Goal: Transaction & Acquisition: Purchase product/service

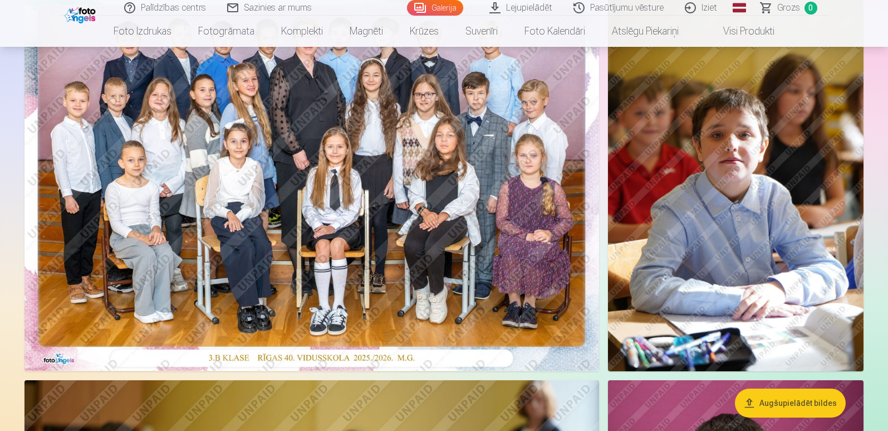
scroll to position [160, 0]
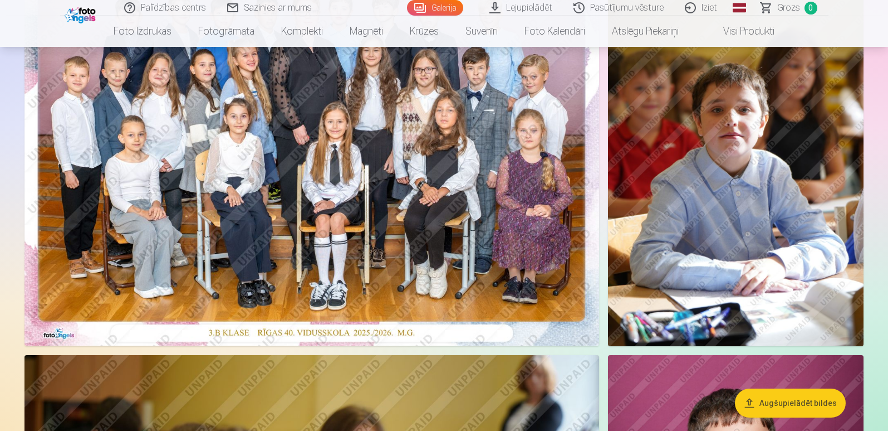
click at [360, 157] on img at bounding box center [312, 153] width 575 height 383
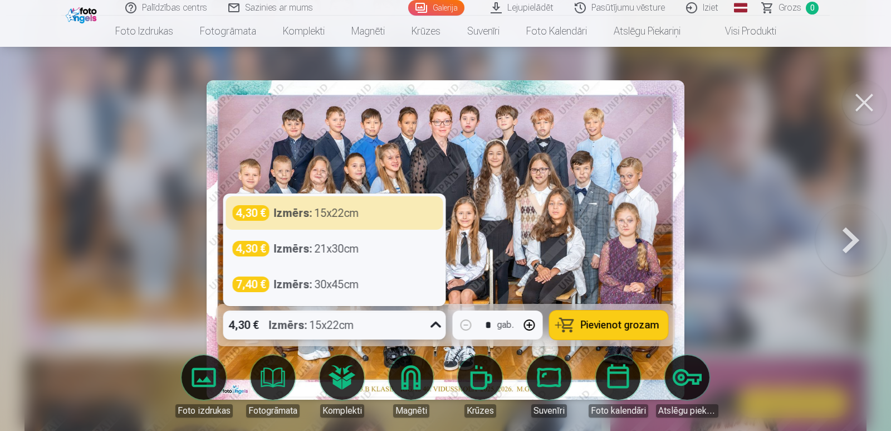
click at [438, 324] on icon at bounding box center [436, 325] width 18 height 18
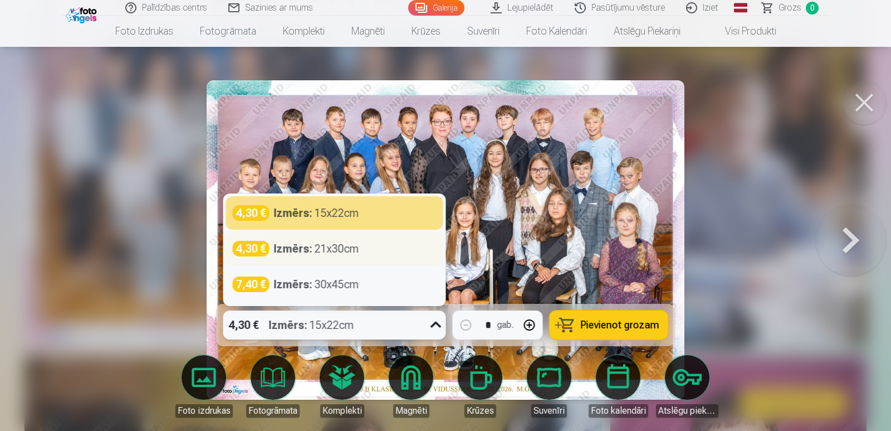
click at [327, 252] on div "Izmērs : 21x30cm" at bounding box center [316, 249] width 85 height 16
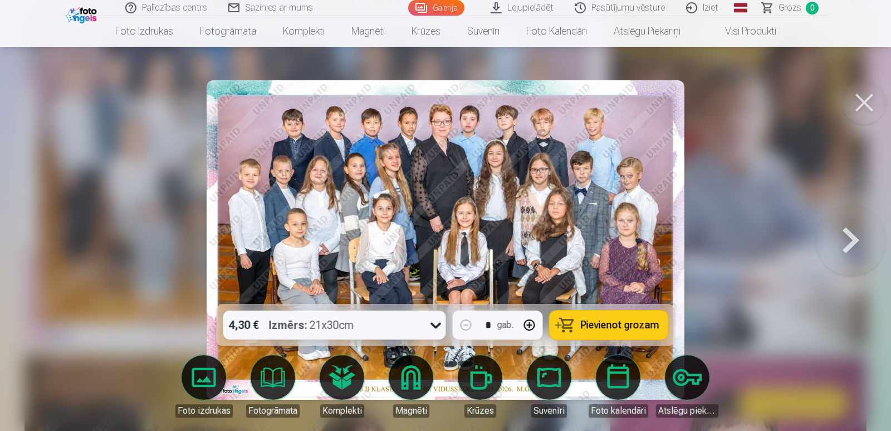
click at [641, 322] on span "Pievienot grozam" at bounding box center [620, 325] width 79 height 10
click at [871, 100] on button at bounding box center [864, 102] width 45 height 45
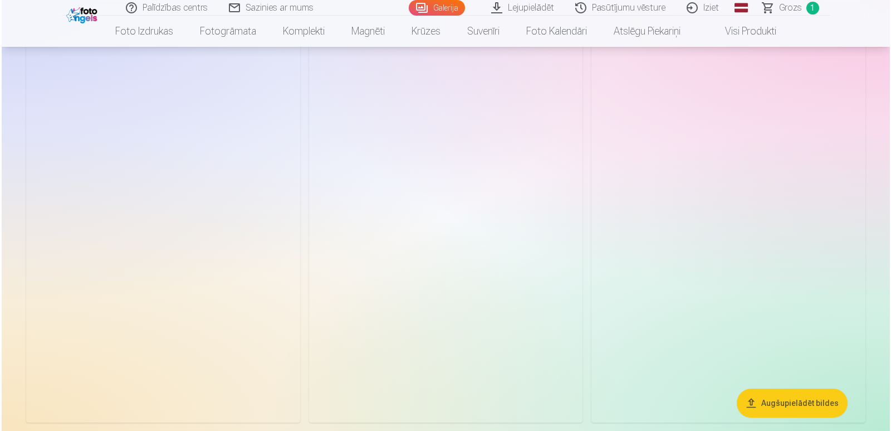
scroll to position [2513, 0]
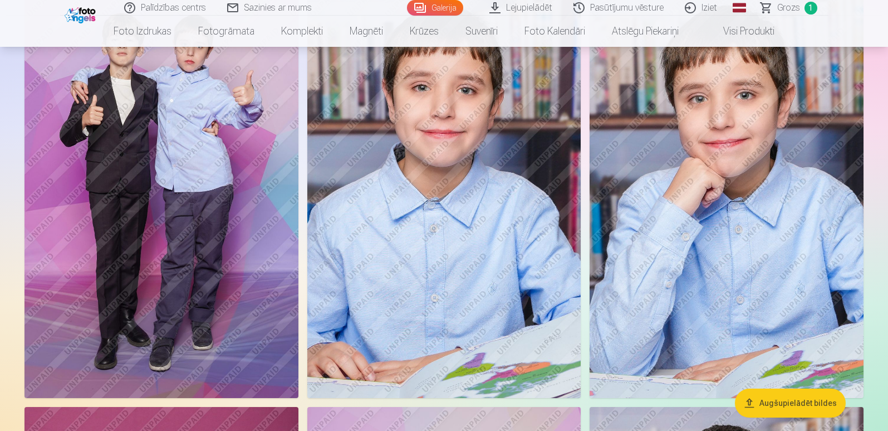
click at [208, 198] on img at bounding box center [162, 192] width 274 height 411
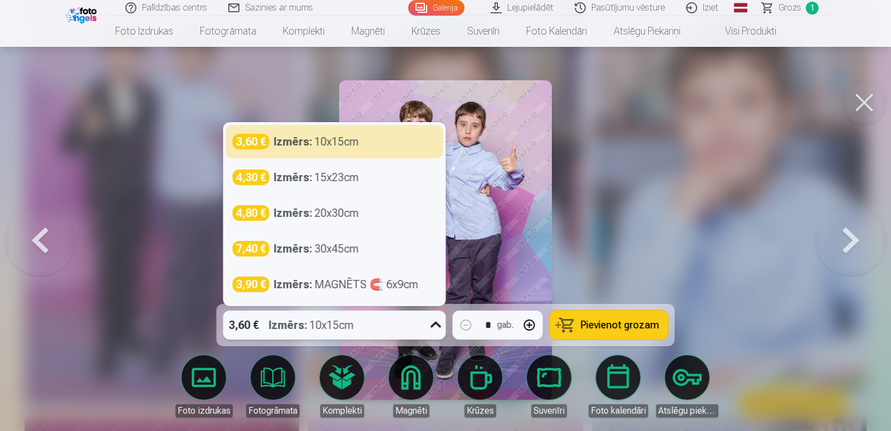
click at [437, 327] on icon at bounding box center [436, 325] width 18 height 18
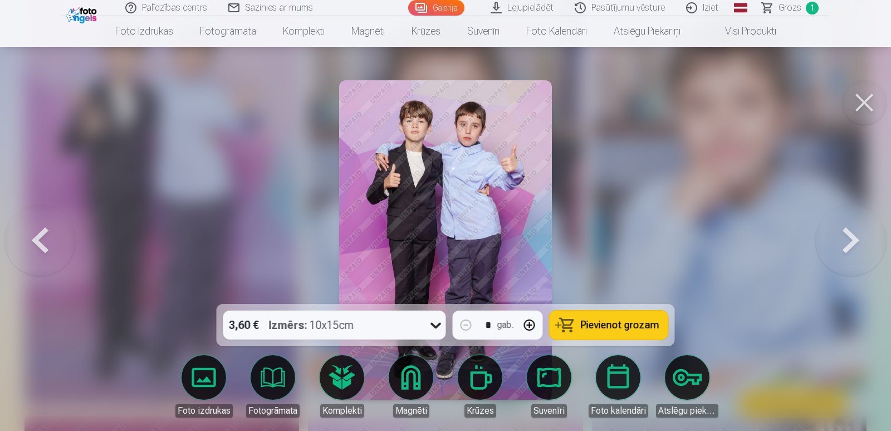
click at [622, 328] on span "Pievienot grozam" at bounding box center [620, 325] width 79 height 10
click at [867, 105] on button at bounding box center [864, 102] width 45 height 45
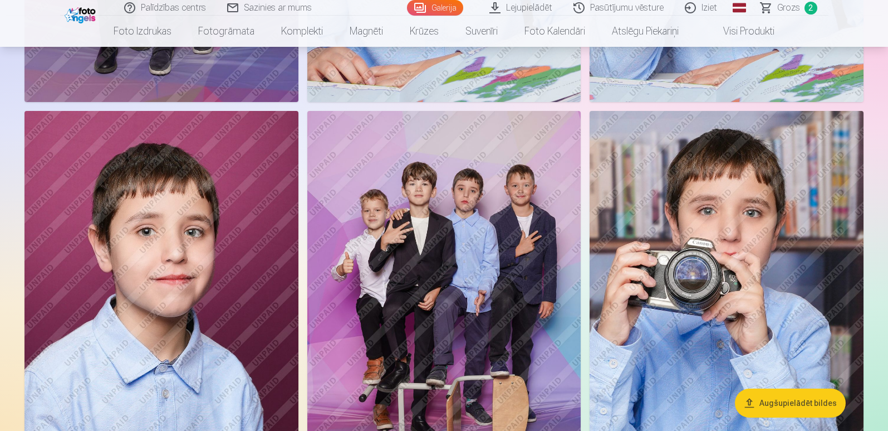
scroll to position [2821, 0]
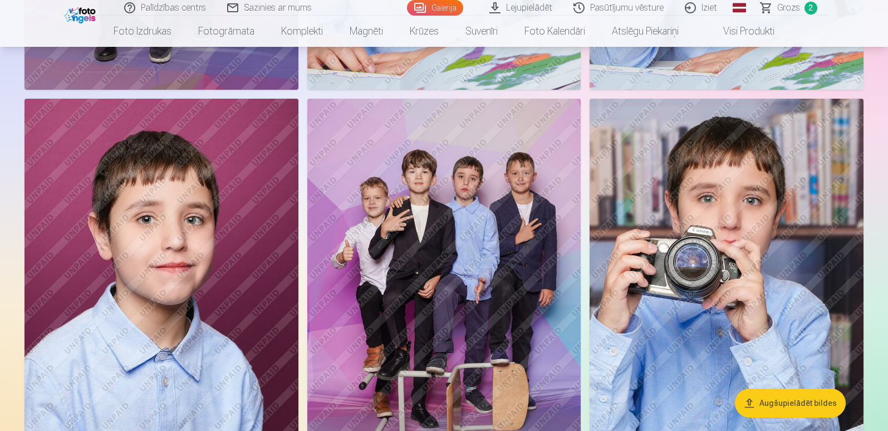
click at [546, 251] on img at bounding box center [444, 304] width 274 height 411
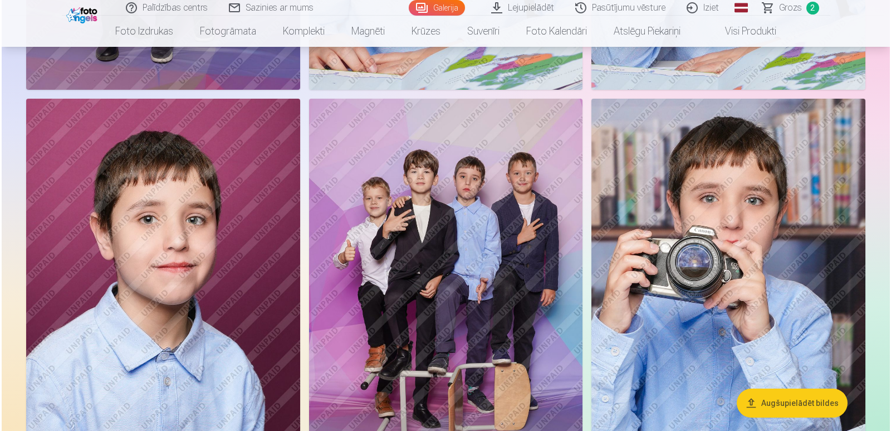
scroll to position [2829, 0]
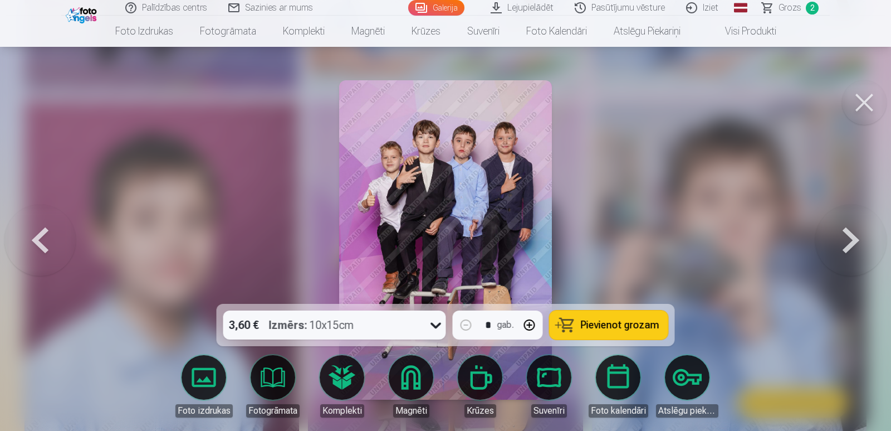
click at [624, 329] on span "Pievienot grozam" at bounding box center [620, 325] width 79 height 10
click at [872, 98] on button at bounding box center [864, 102] width 45 height 45
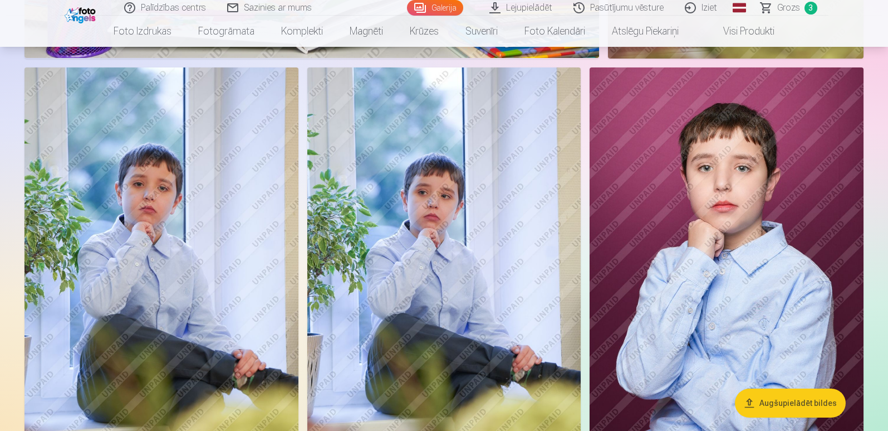
scroll to position [4915, 0]
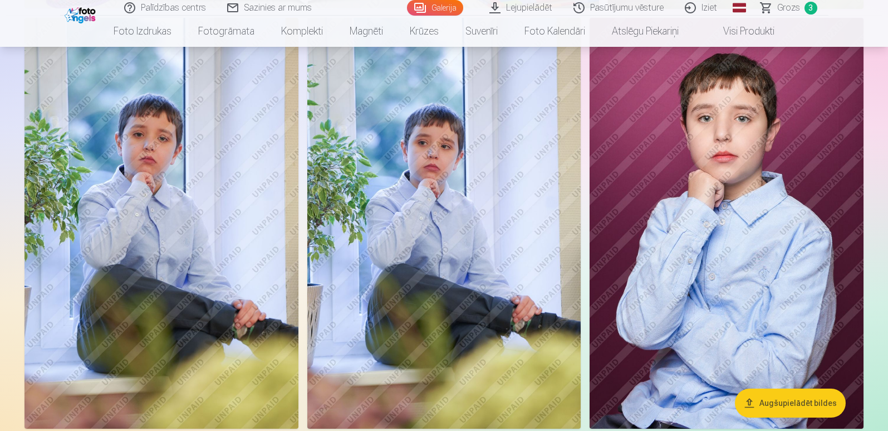
click at [701, 249] on img at bounding box center [727, 223] width 274 height 411
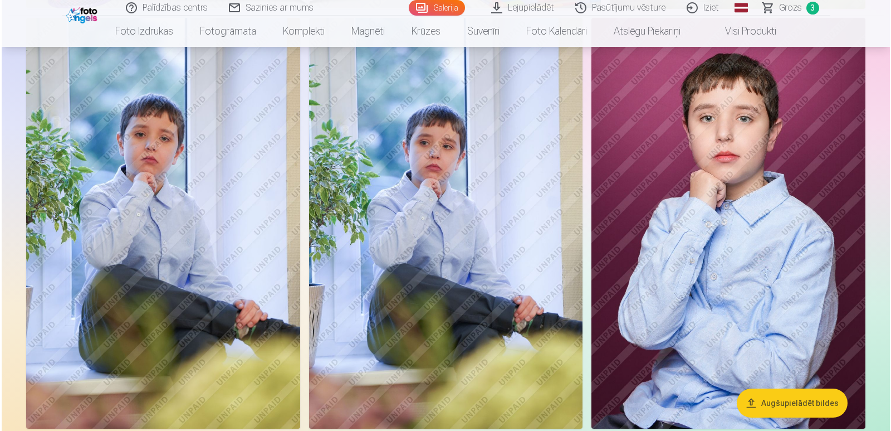
scroll to position [4929, 0]
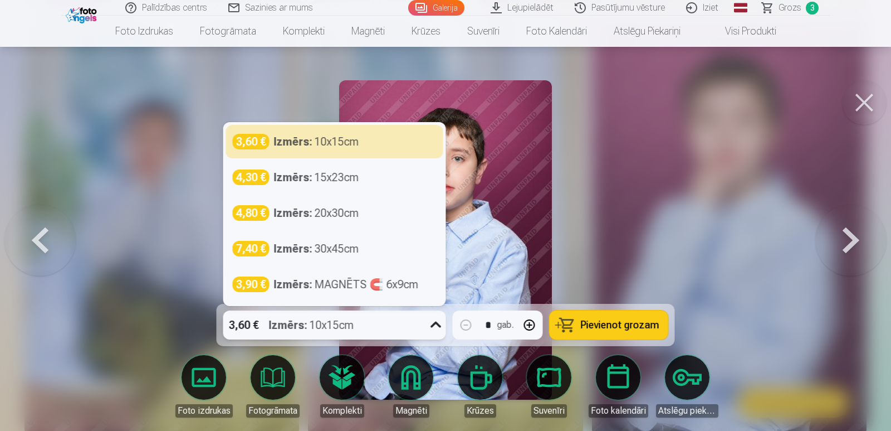
click at [436, 325] on icon at bounding box center [436, 325] width 18 height 18
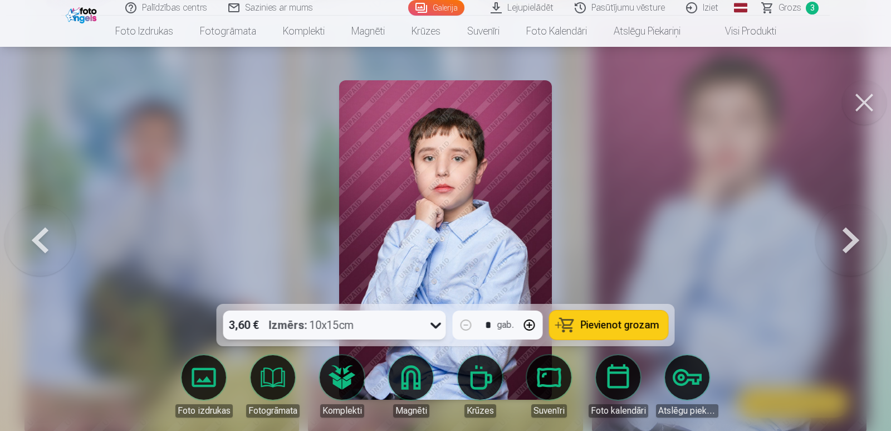
click at [436, 325] on icon at bounding box center [436, 325] width 18 height 18
click at [536, 321] on button "button" at bounding box center [529, 324] width 27 height 27
click at [620, 324] on span "Pievienot grozam" at bounding box center [620, 325] width 79 height 10
type input "*"
click at [861, 99] on button at bounding box center [864, 102] width 45 height 45
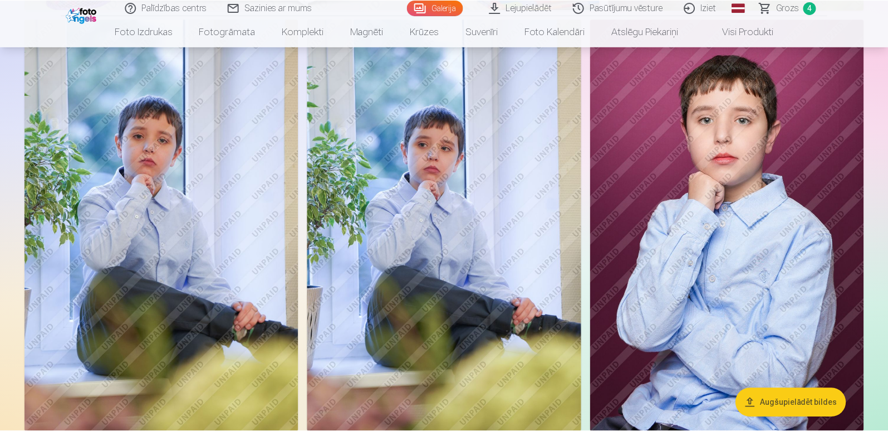
scroll to position [4915, 0]
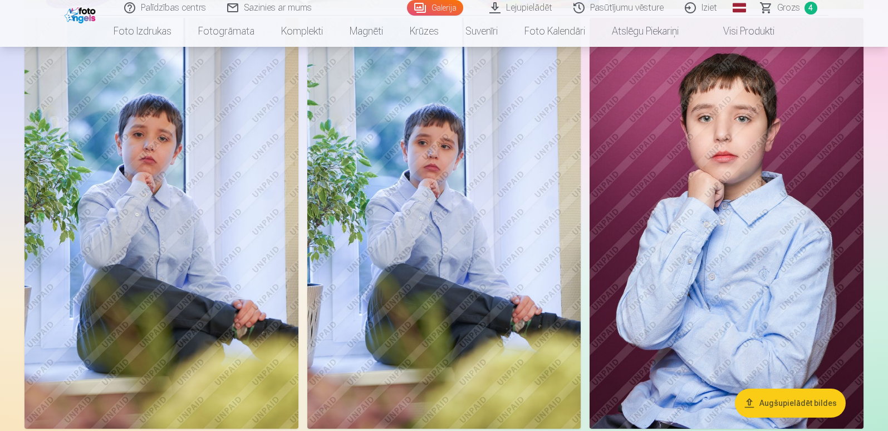
click at [486, 227] on img at bounding box center [444, 223] width 274 height 411
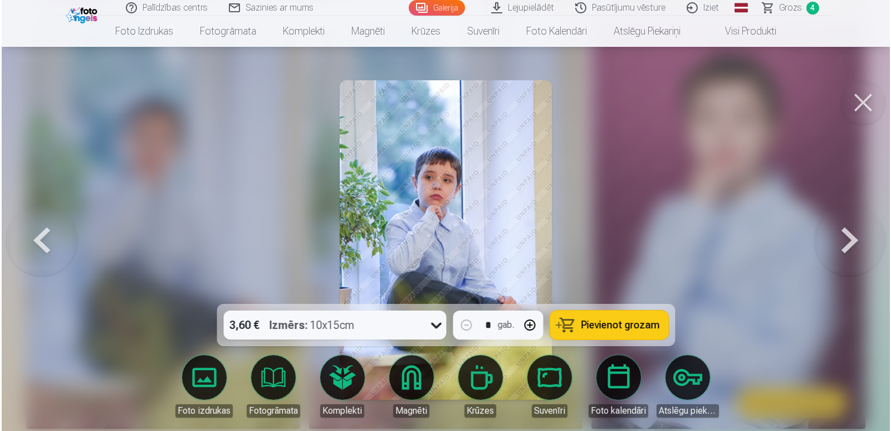
scroll to position [4929, 0]
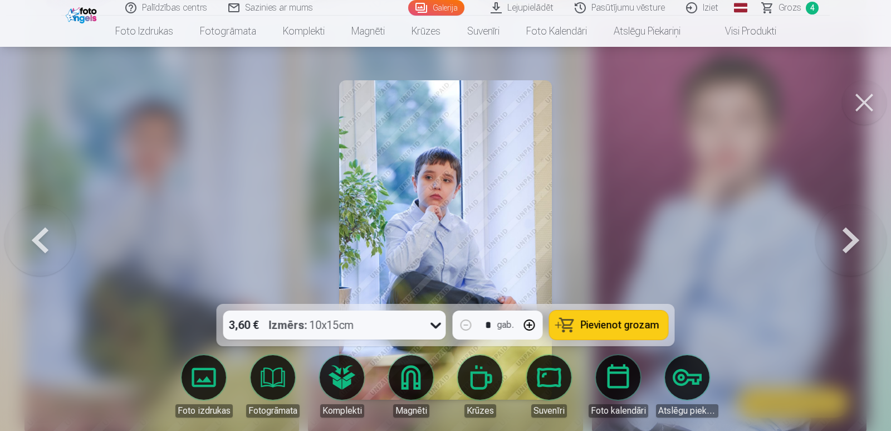
click at [526, 325] on button "button" at bounding box center [529, 324] width 27 height 27
click at [610, 324] on span "Pievienot grozam" at bounding box center [620, 325] width 79 height 10
type input "*"
click at [888, 104] on div at bounding box center [445, 215] width 891 height 431
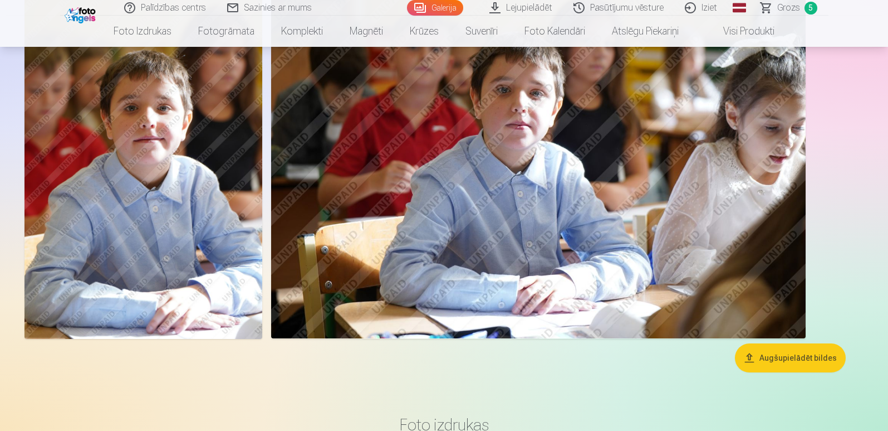
scroll to position [5334, 0]
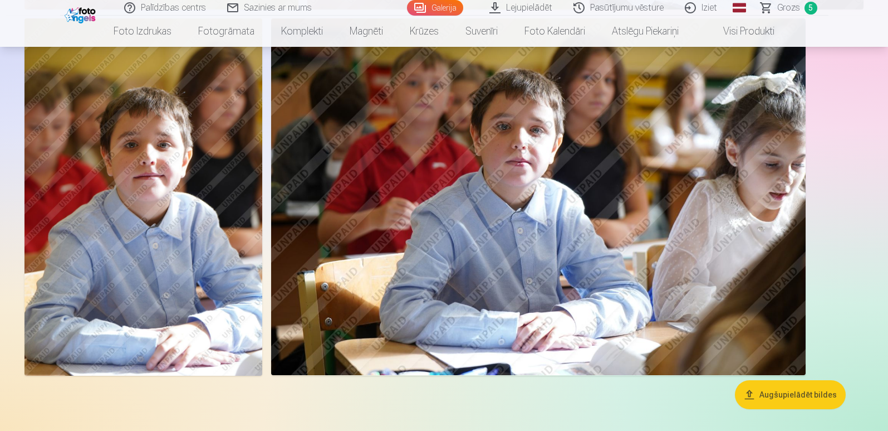
click at [483, 336] on img at bounding box center [538, 196] width 535 height 356
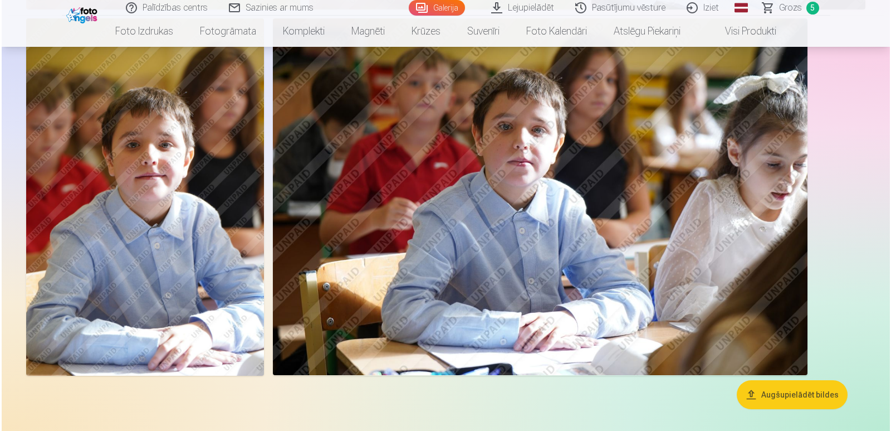
scroll to position [5349, 0]
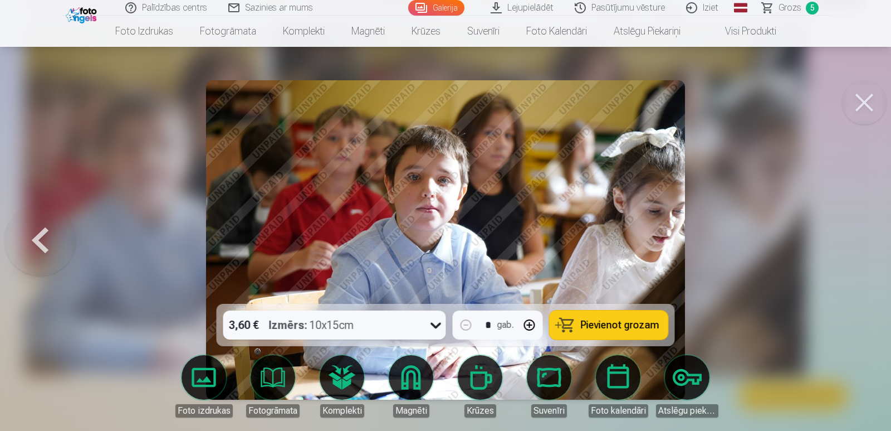
click at [633, 330] on span "Pievienot grozam" at bounding box center [620, 325] width 79 height 10
click at [861, 107] on button at bounding box center [864, 102] width 45 height 45
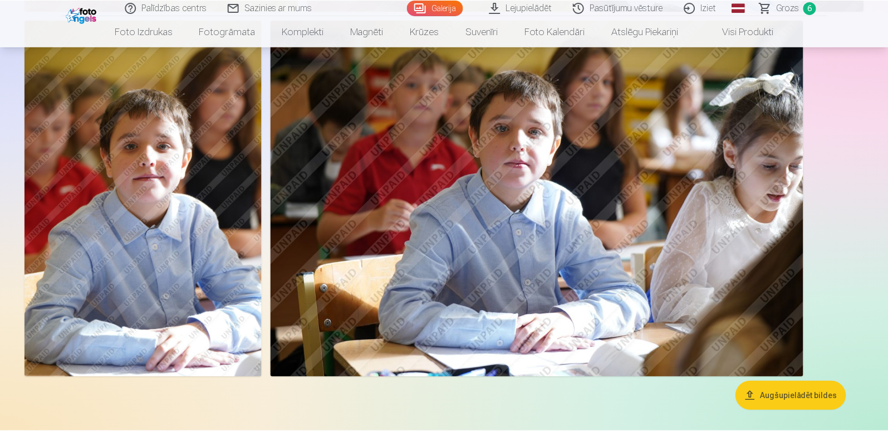
scroll to position [5334, 0]
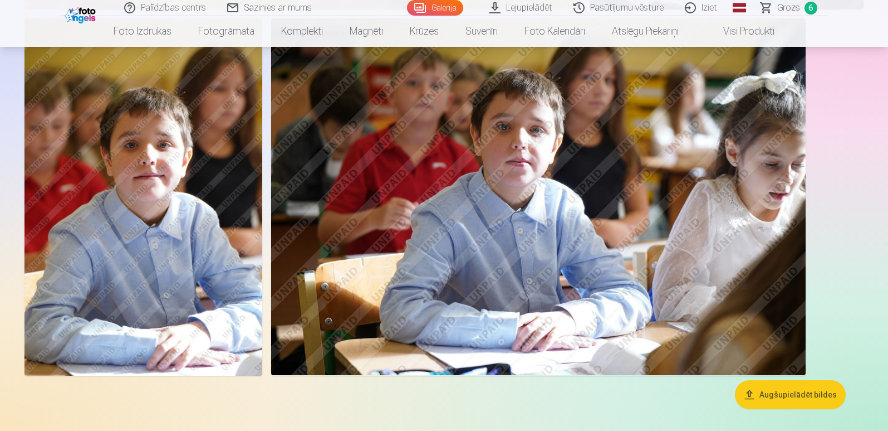
click at [229, 265] on img at bounding box center [144, 196] width 238 height 356
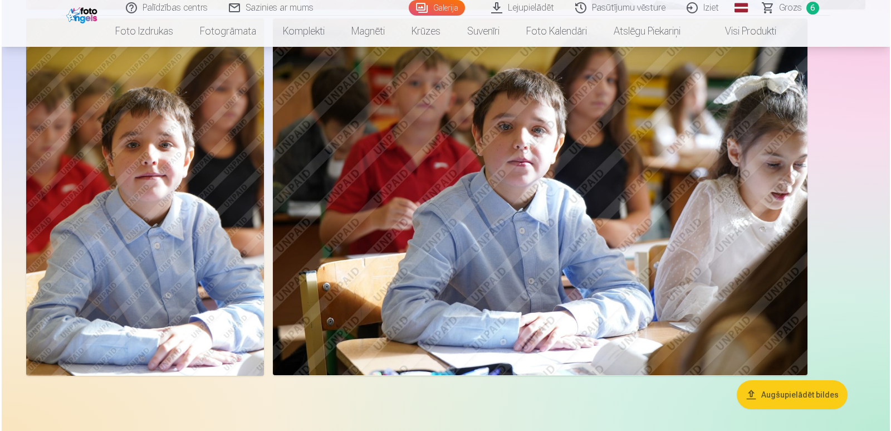
scroll to position [5349, 0]
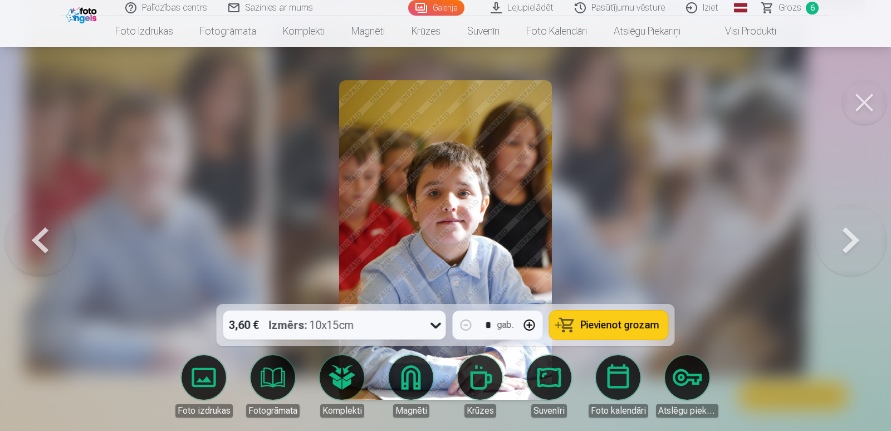
click at [588, 322] on span "Pievienot grozam" at bounding box center [620, 325] width 79 height 10
click at [854, 106] on button at bounding box center [864, 102] width 45 height 45
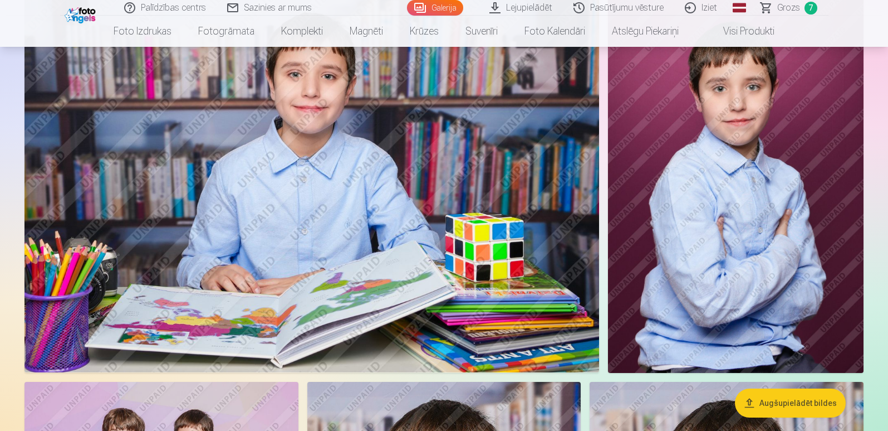
scroll to position [1503, 0]
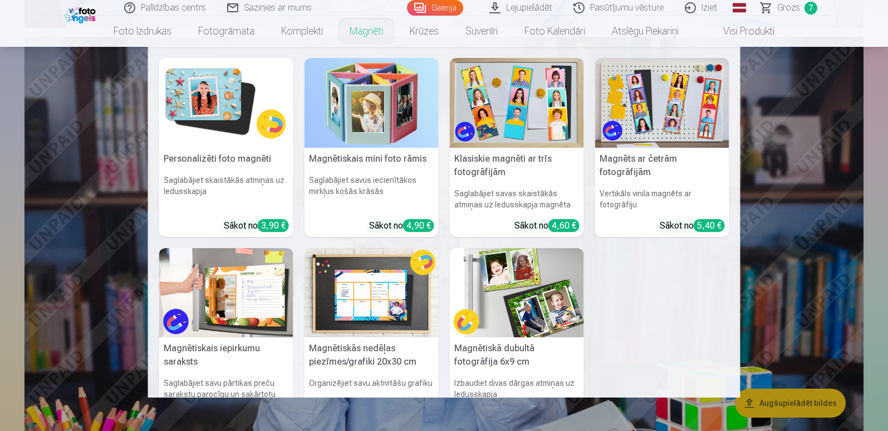
click at [223, 110] on img at bounding box center [226, 103] width 134 height 90
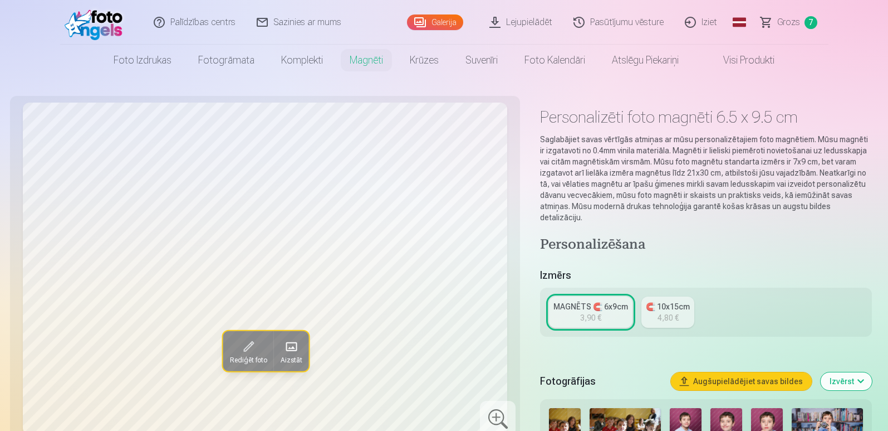
click at [685, 426] on img at bounding box center [686, 431] width 32 height 47
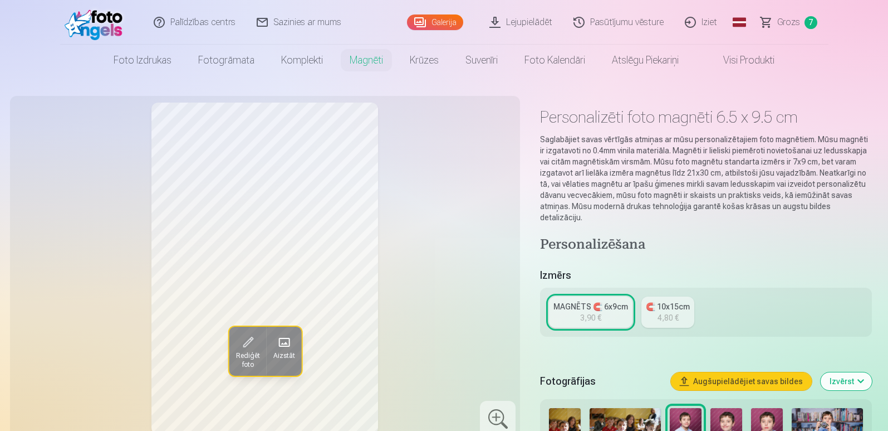
click at [721, 422] on img at bounding box center [727, 431] width 32 height 47
click at [766, 410] on img at bounding box center [767, 431] width 32 height 47
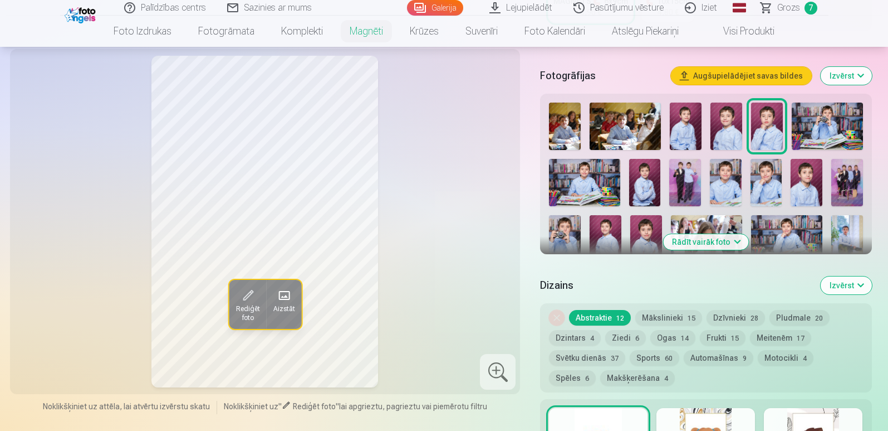
scroll to position [338, 0]
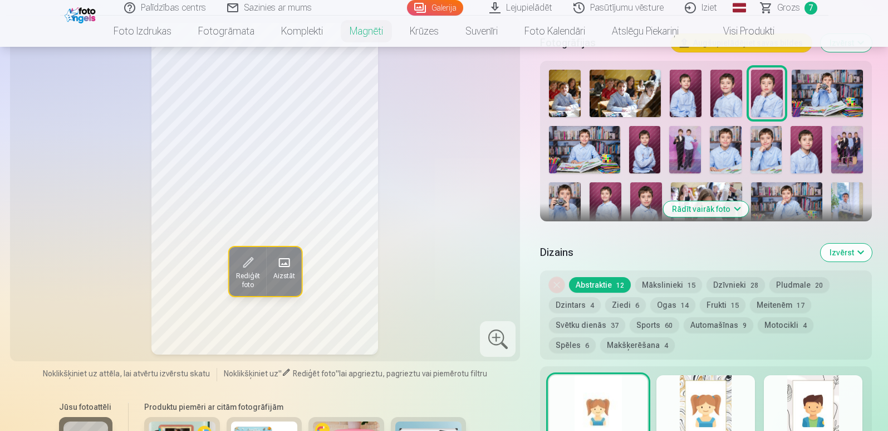
click at [560, 192] on img at bounding box center [565, 205] width 32 height 47
click at [601, 192] on img at bounding box center [606, 205] width 32 height 47
click at [782, 133] on div at bounding box center [706, 176] width 322 height 223
click at [770, 139] on img at bounding box center [767, 149] width 32 height 47
click at [796, 192] on img at bounding box center [786, 205] width 71 height 47
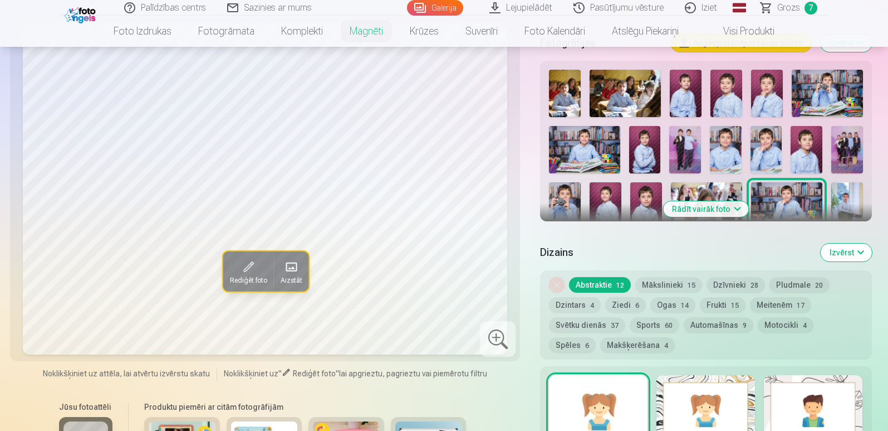
click at [561, 185] on img at bounding box center [565, 205] width 32 height 47
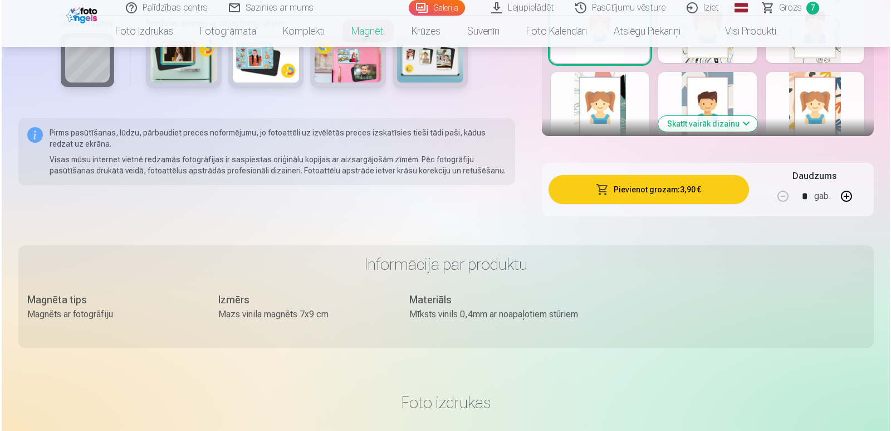
scroll to position [734, 0]
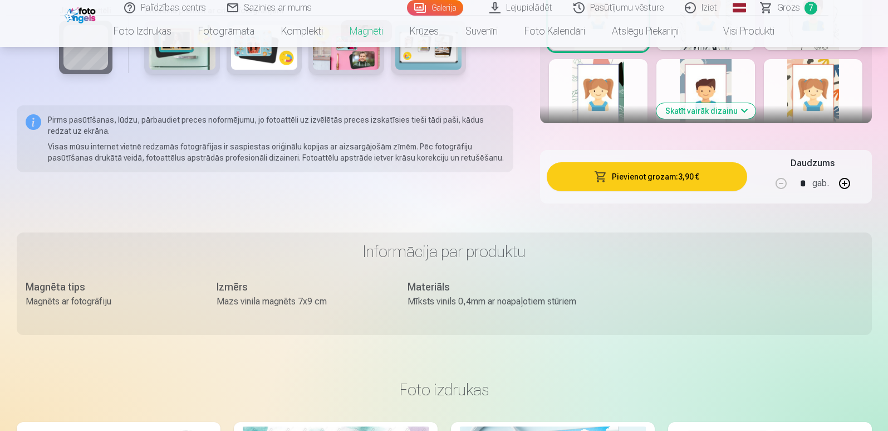
click at [641, 162] on button "Pievienot grozam : 3,90 €" at bounding box center [647, 176] width 200 height 29
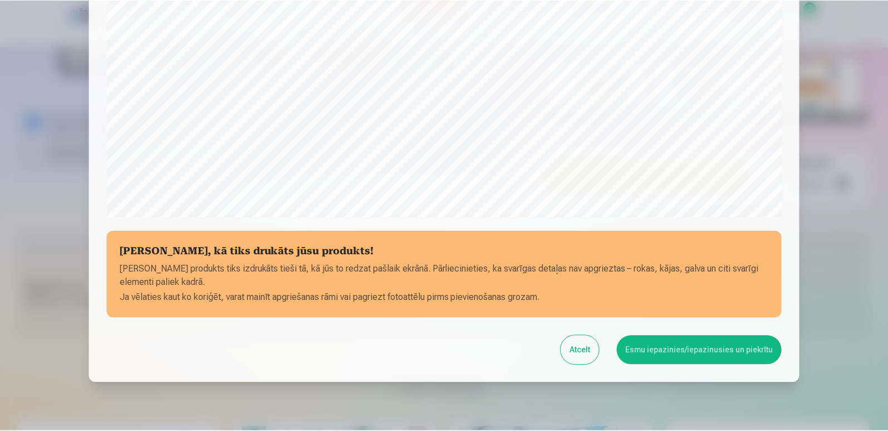
scroll to position [372, 0]
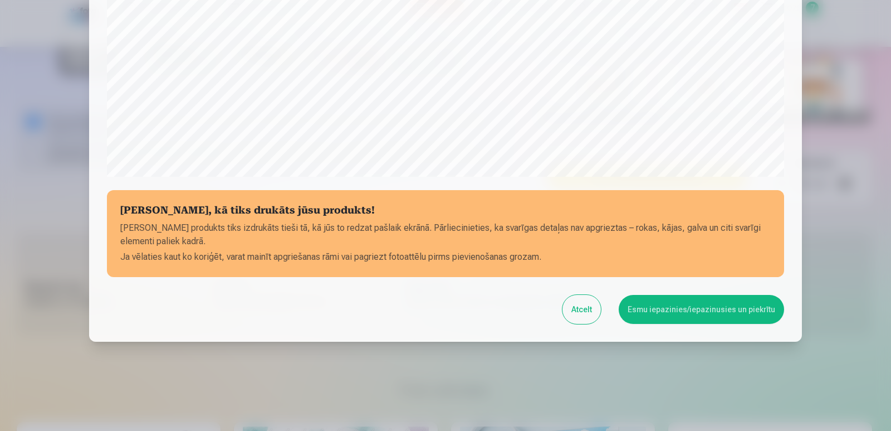
click at [722, 305] on button "Esmu iepazinies/iepazinusies un piekrītu" at bounding box center [701, 309] width 165 height 29
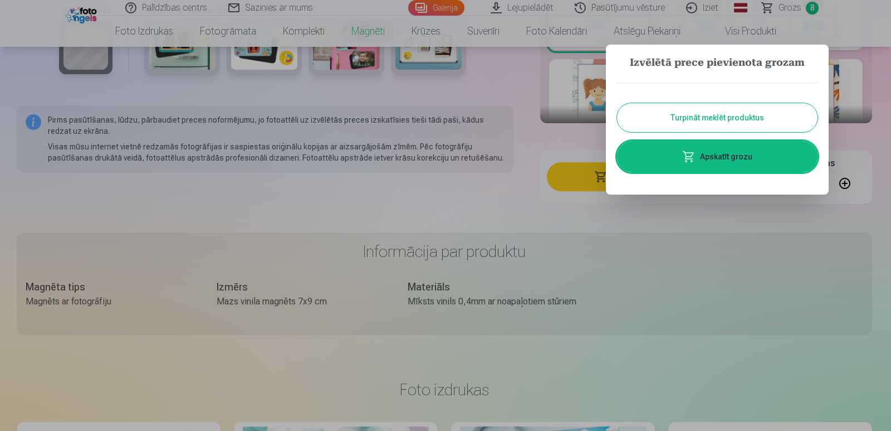
click at [744, 162] on link "Apskatīt grozu" at bounding box center [717, 156] width 201 height 31
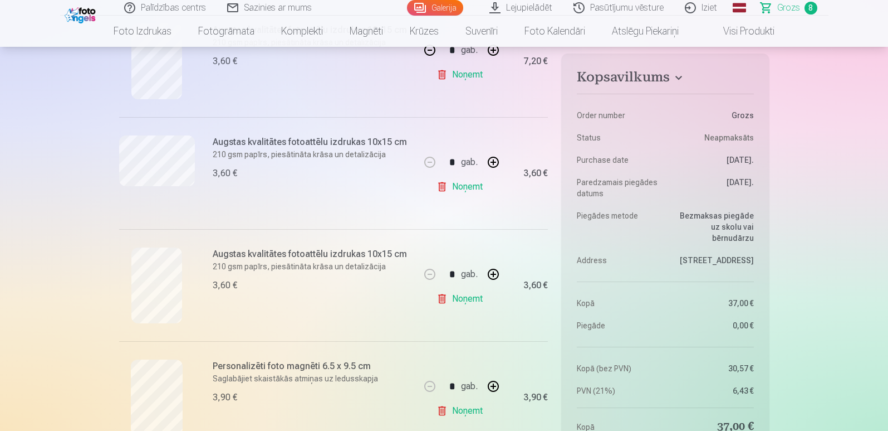
scroll to position [702, 0]
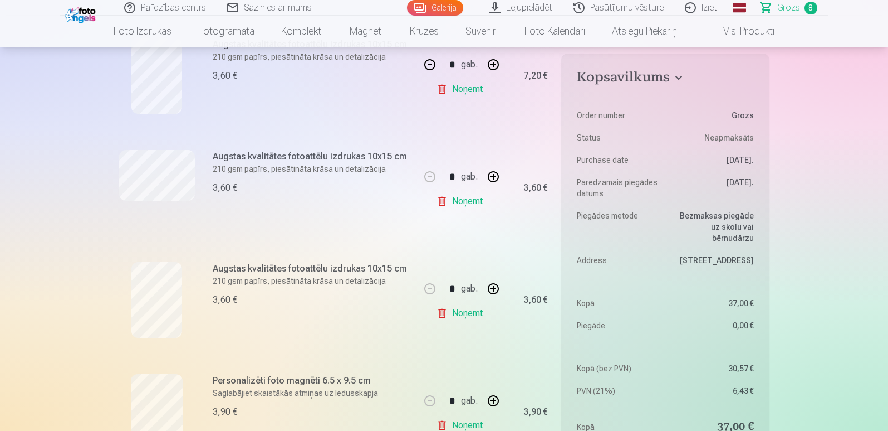
click at [324, 374] on h6 "Personalizēti foto magnēti 6.5 x 9.5 cm" at bounding box center [313, 380] width 201 height 13
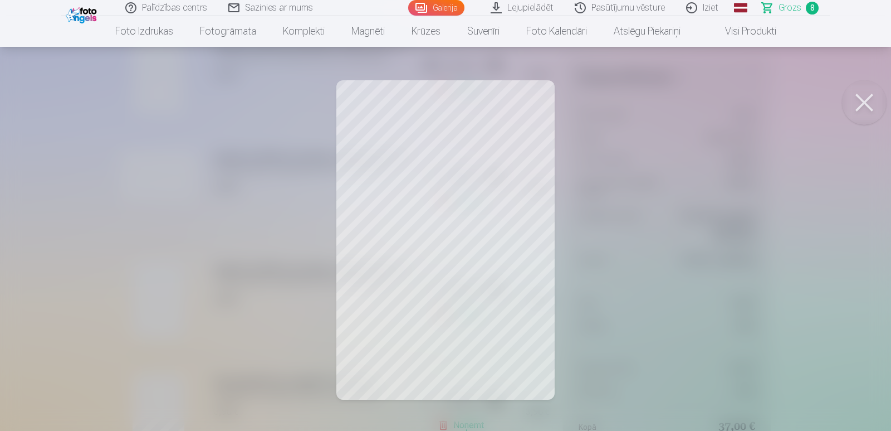
click at [502, 306] on div at bounding box center [445, 215] width 891 height 431
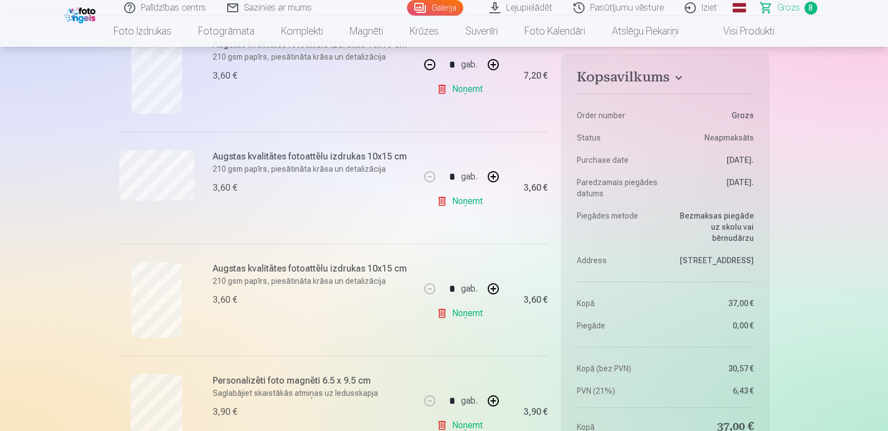
click at [463, 315] on link "Noņemt" at bounding box center [462, 313] width 51 height 22
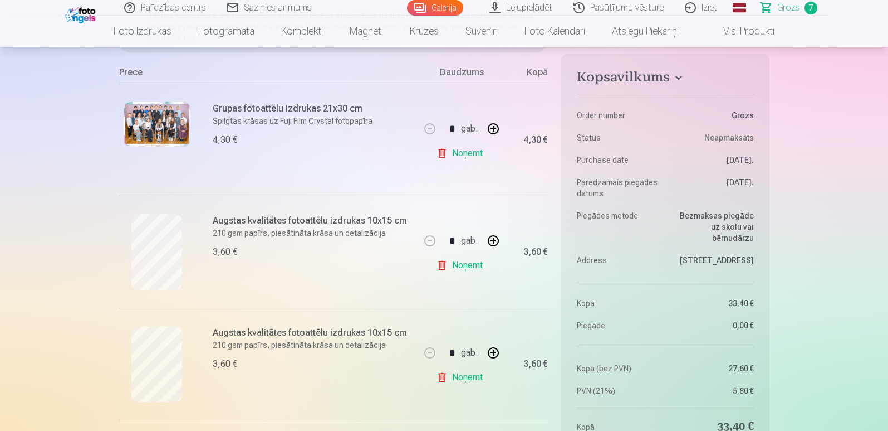
scroll to position [0, 0]
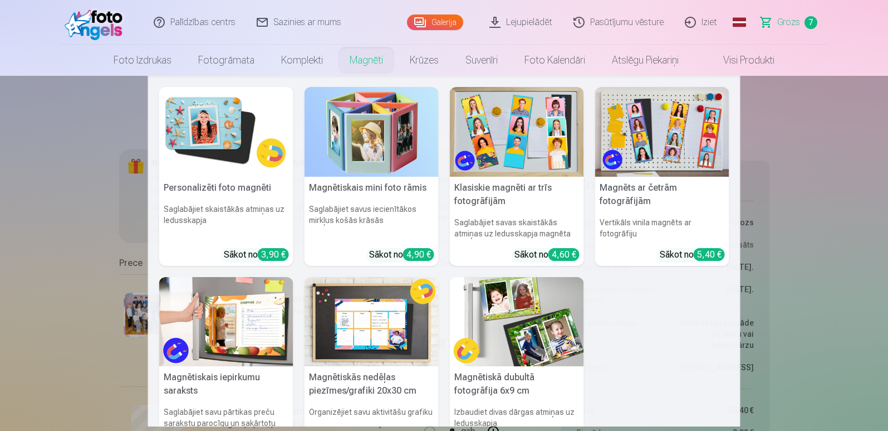
click at [228, 134] on img at bounding box center [226, 132] width 134 height 90
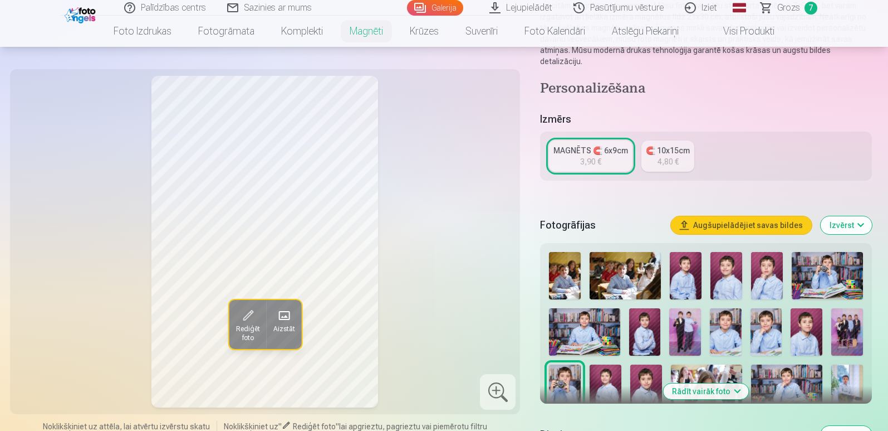
scroll to position [169, 0]
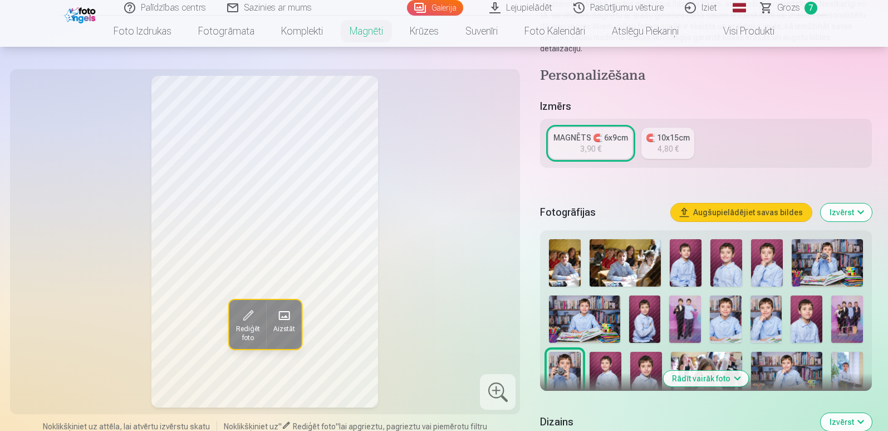
click at [502, 387] on div at bounding box center [498, 392] width 36 height 36
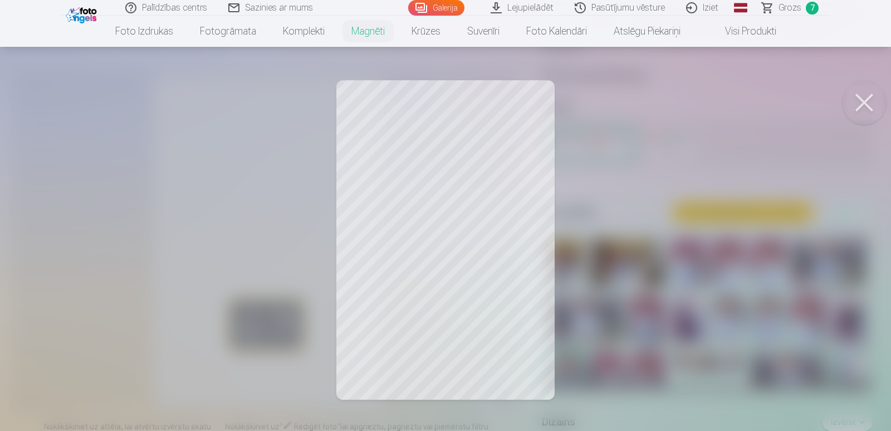
click at [868, 97] on button at bounding box center [864, 102] width 45 height 45
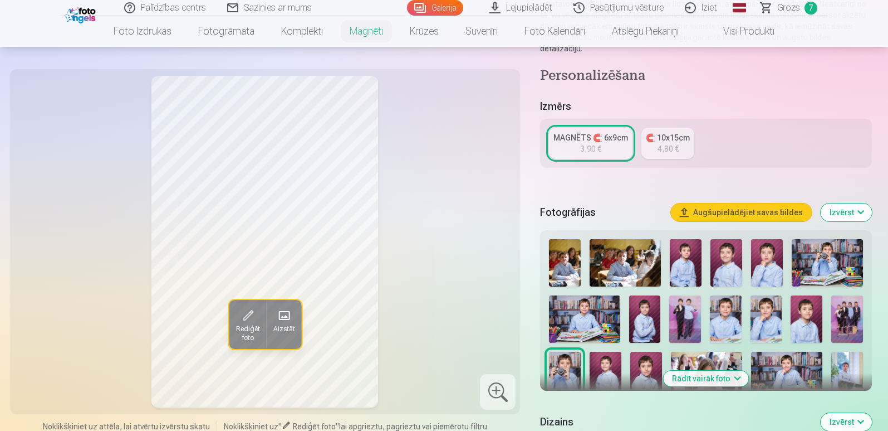
click at [796, 7] on span "Grozs" at bounding box center [789, 7] width 23 height 13
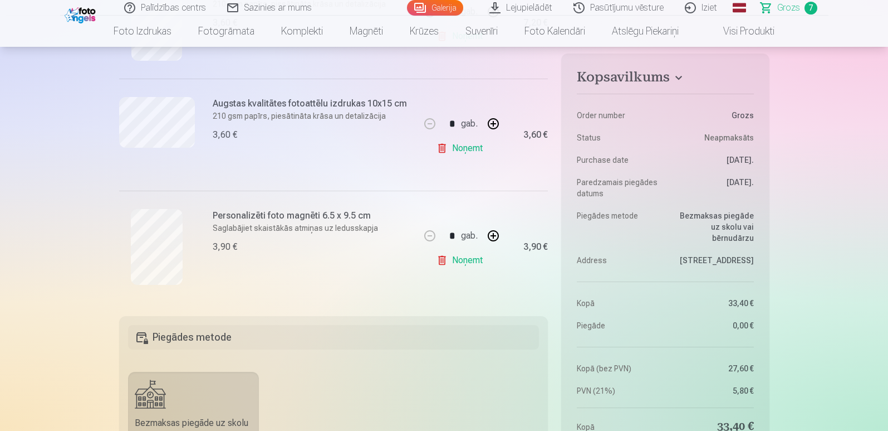
scroll to position [742, 0]
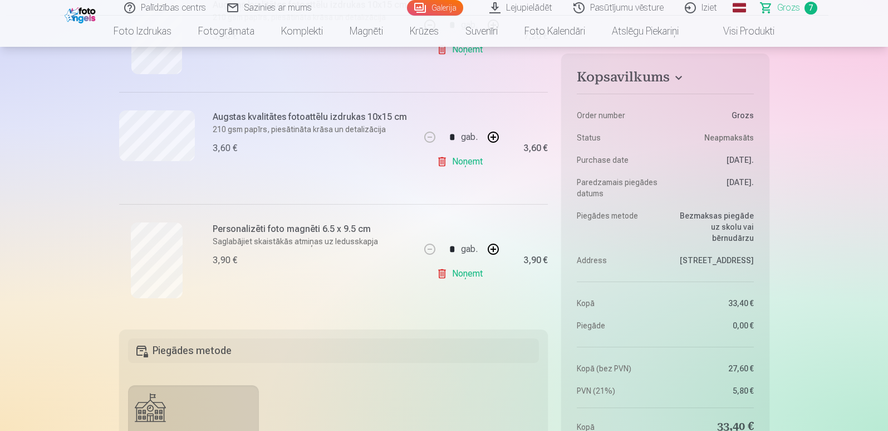
click at [504, 241] on button "button" at bounding box center [493, 249] width 27 height 27
type input "*"
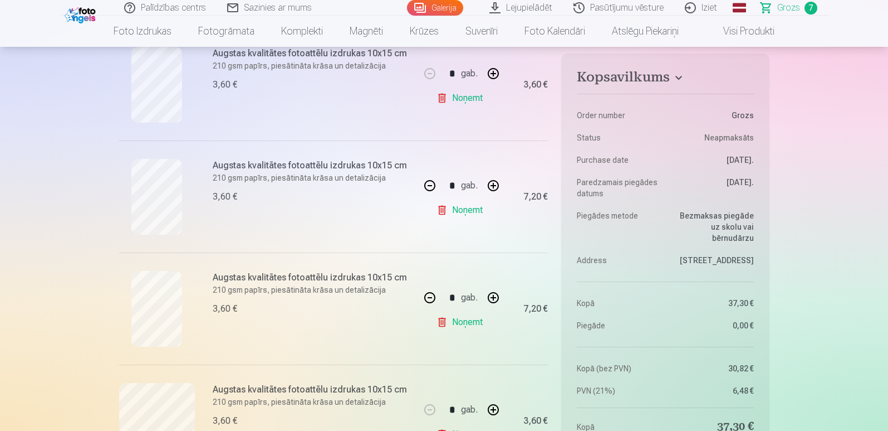
scroll to position [496, 0]
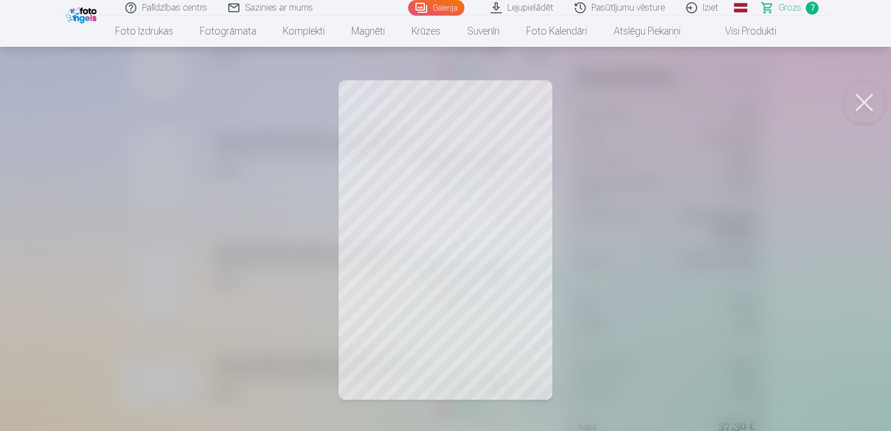
click at [858, 103] on button at bounding box center [864, 102] width 45 height 45
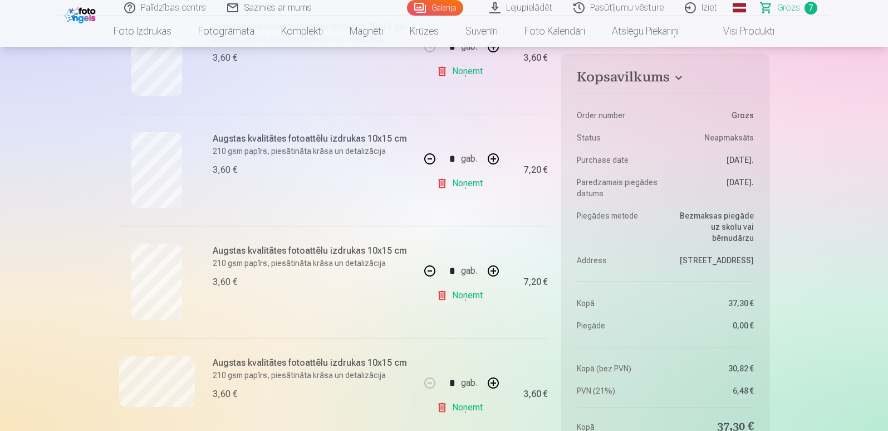
click at [481, 188] on link "Noņemt" at bounding box center [462, 183] width 51 height 22
type input "*"
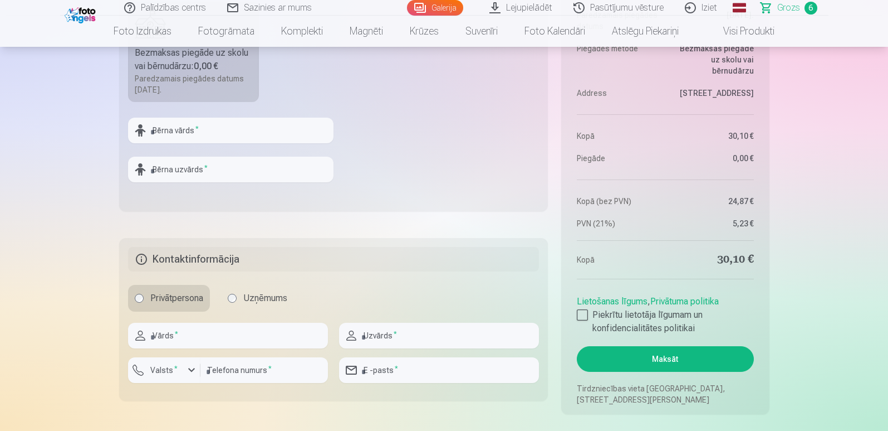
scroll to position [1080, 0]
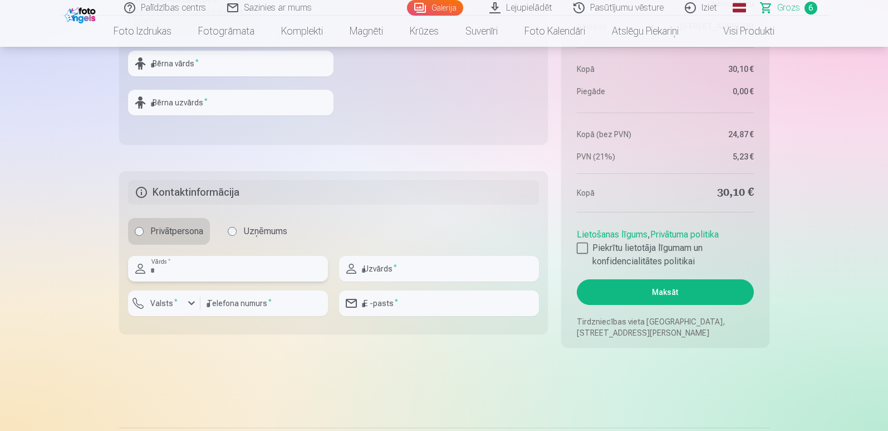
click at [219, 279] on input "text" at bounding box center [228, 269] width 200 height 26
type input "*****"
type input "**********"
click at [226, 307] on input "number" at bounding box center [265, 303] width 128 height 26
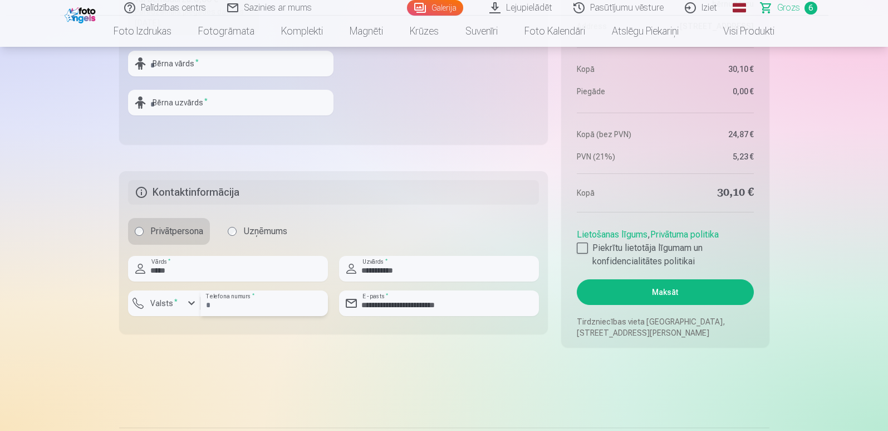
type input "********"
click at [191, 307] on div "button" at bounding box center [191, 302] width 13 height 13
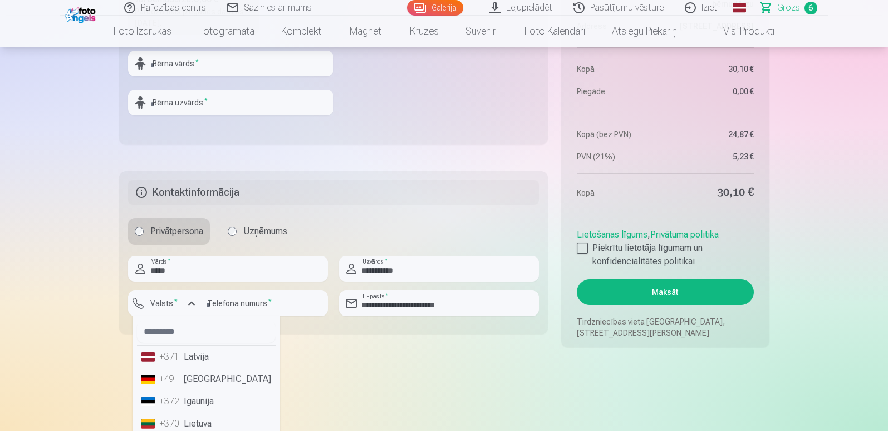
click at [185, 360] on li "+371 Latvija" at bounding box center [206, 356] width 139 height 22
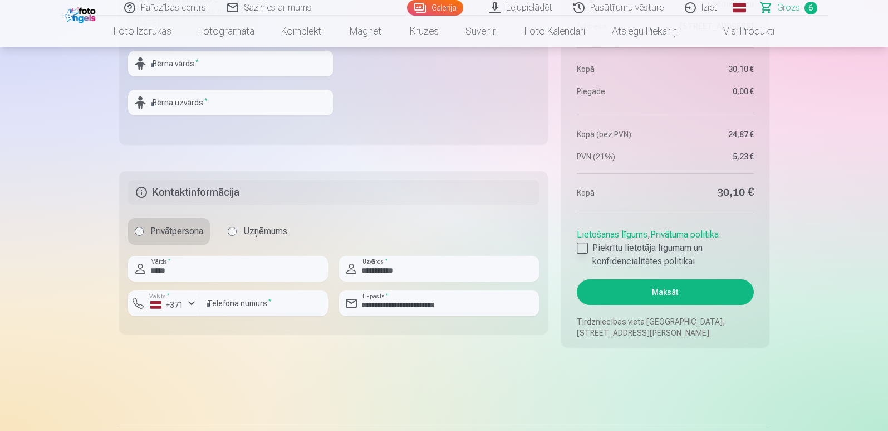
click at [582, 251] on div at bounding box center [582, 247] width 11 height 11
click at [662, 296] on button "Maksāt" at bounding box center [665, 292] width 177 height 26
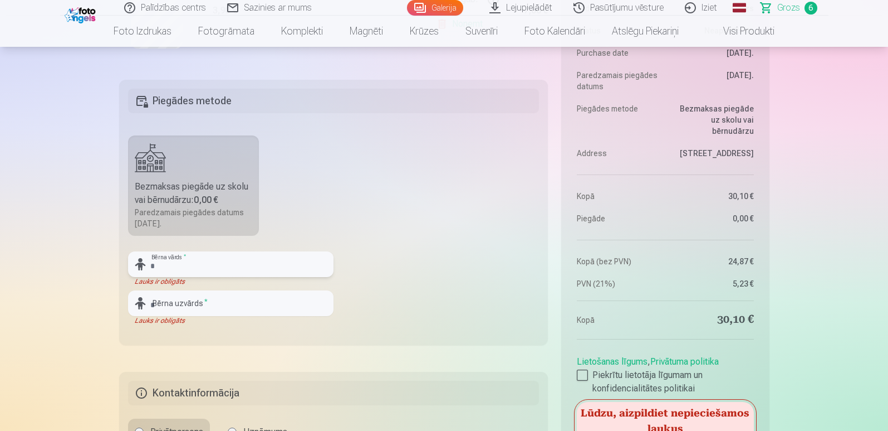
scroll to position [907, 0]
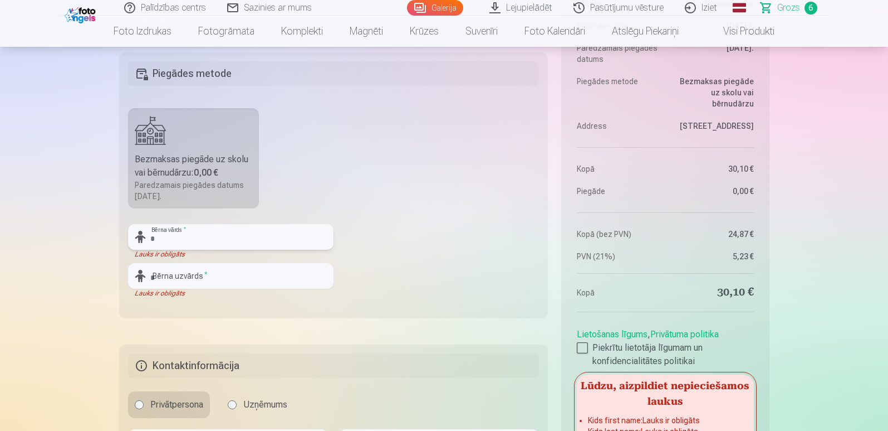
click at [232, 247] on input "text" at bounding box center [231, 237] width 206 height 26
type input "*"
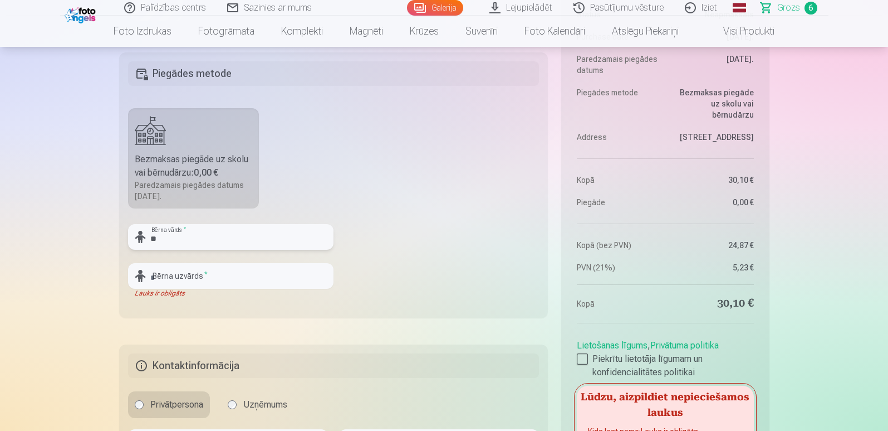
type input "*"
type input "******"
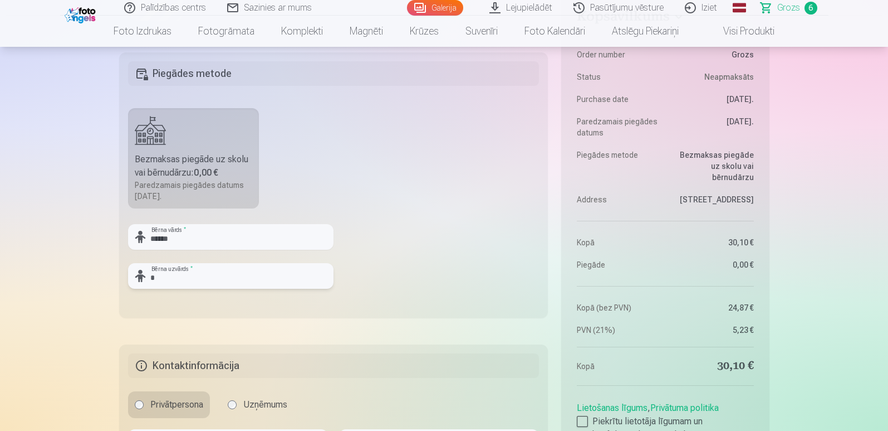
type input "**********"
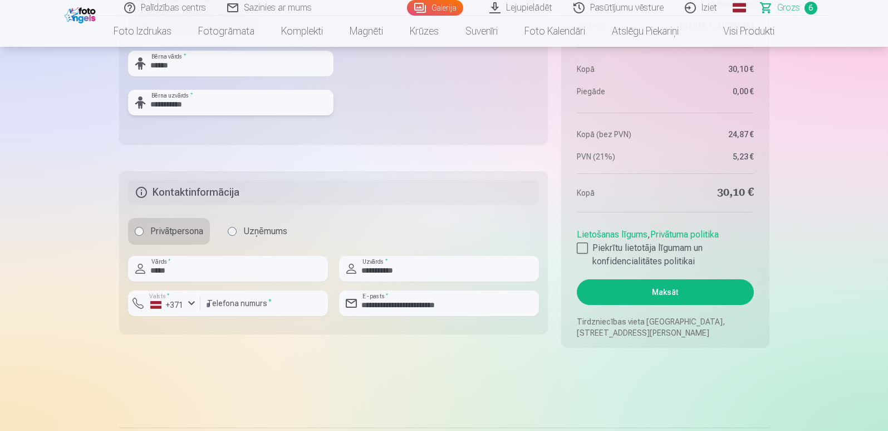
scroll to position [1126, 0]
